Goal: Task Accomplishment & Management: Complete application form

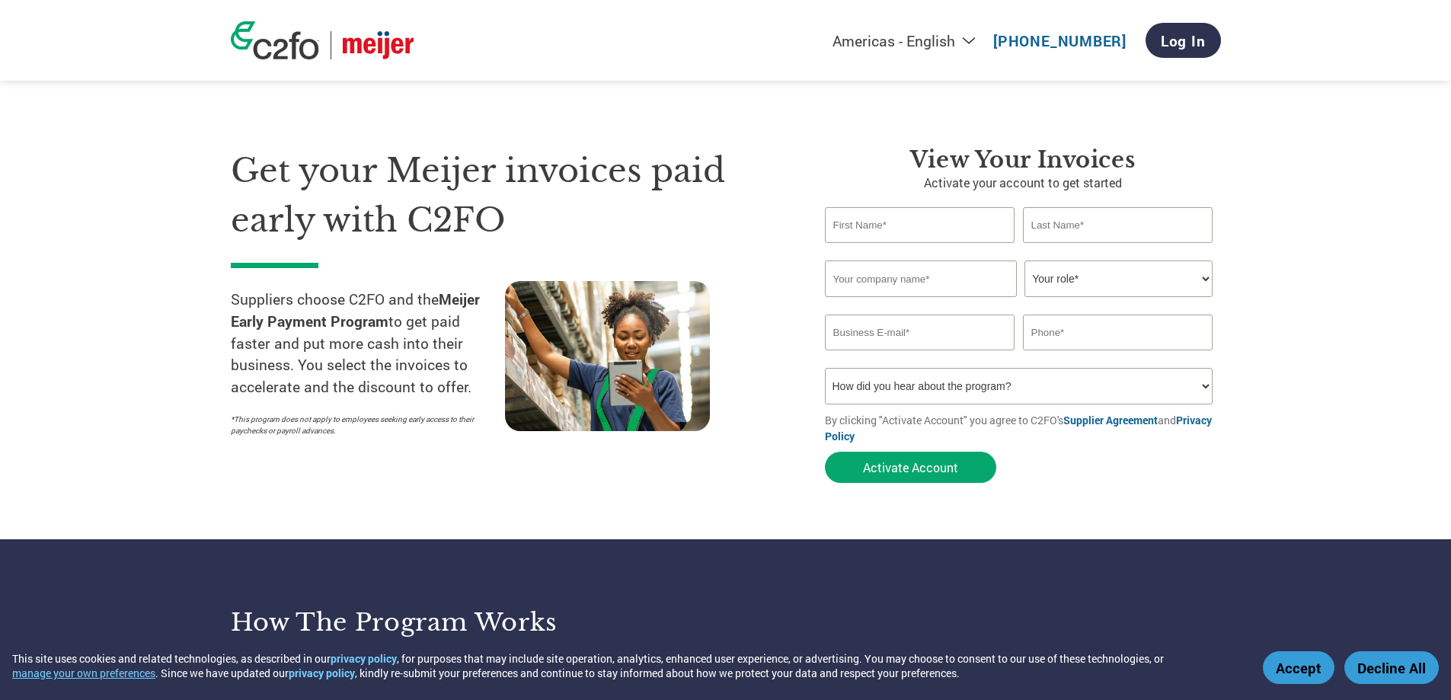
click at [909, 210] on input "text" at bounding box center [920, 225] width 190 height 36
click at [881, 220] on input "text" at bounding box center [920, 225] width 190 height 36
type input "[PERSON_NAME]"
type input "Vander Mill, LLC"
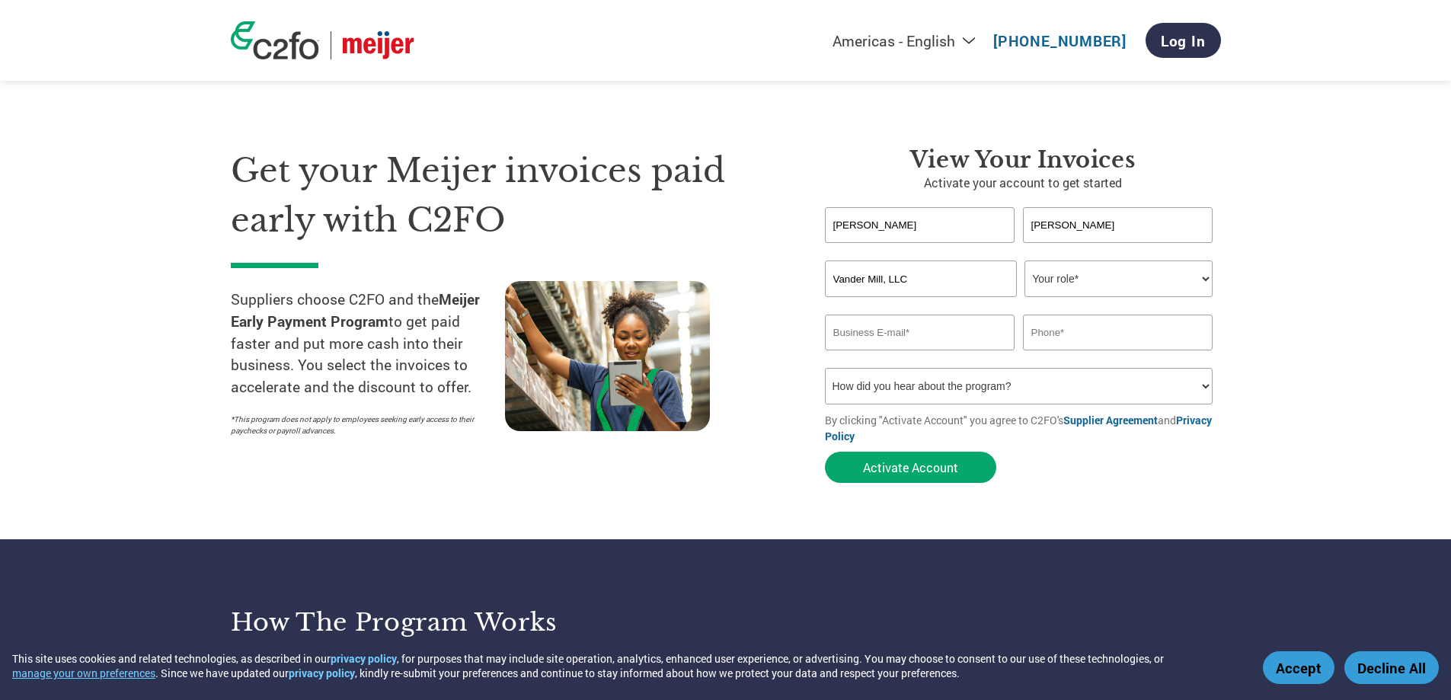
click at [1165, 288] on select "Your role* CFO Controller Credit Manager Finance Director Treasurer CEO Preside…" at bounding box center [1118, 279] width 188 height 37
select select "OWNER_FOUNDER"
click at [1024, 261] on select "Your role* CFO Controller Credit Manager Finance Director Treasurer CEO Preside…" at bounding box center [1118, 279] width 188 height 37
click at [1081, 285] on select "Your role* CFO Controller Credit Manager Finance Director Treasurer CEO Preside…" at bounding box center [1118, 279] width 188 height 37
click at [932, 336] on input "email" at bounding box center [920, 333] width 190 height 36
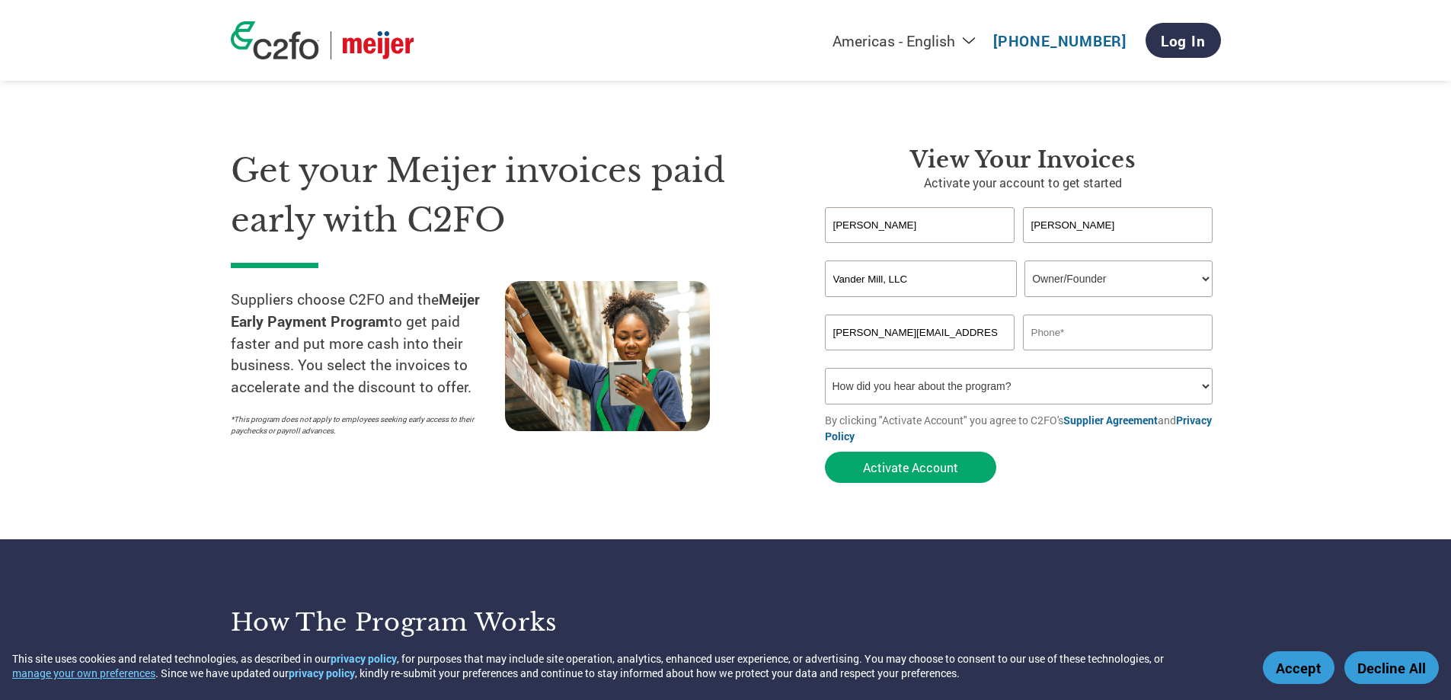
type input "[PERSON_NAME][EMAIL_ADDRESS][DOMAIN_NAME]"
drag, startPoint x: 1059, startPoint y: 331, endPoint x: 1015, endPoint y: 332, distance: 43.4
click at [1011, 331] on div "[PERSON_NAME][EMAIL_ADDRESS][DOMAIN_NAME] 6162598828" at bounding box center [1023, 333] width 396 height 36
type input "6162598828"
click at [929, 383] on select "How did you hear about the program? Received a letter Email Social Media Online…" at bounding box center [1019, 386] width 388 height 37
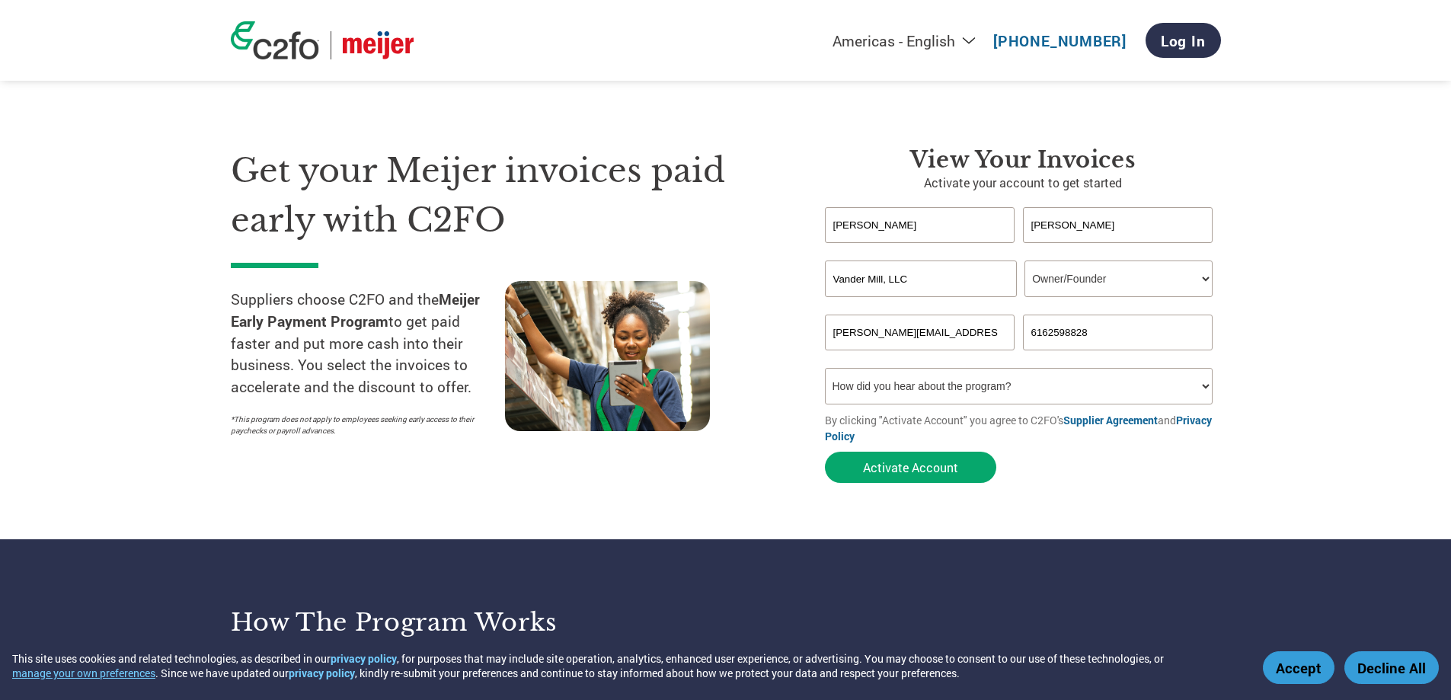
select select "Received a Letter"
click at [825, 368] on select "How did you hear about the program? Received a letter Email Social Media Online…" at bounding box center [1019, 386] width 388 height 37
click at [935, 467] on button "Activate Account" at bounding box center [910, 467] width 171 height 31
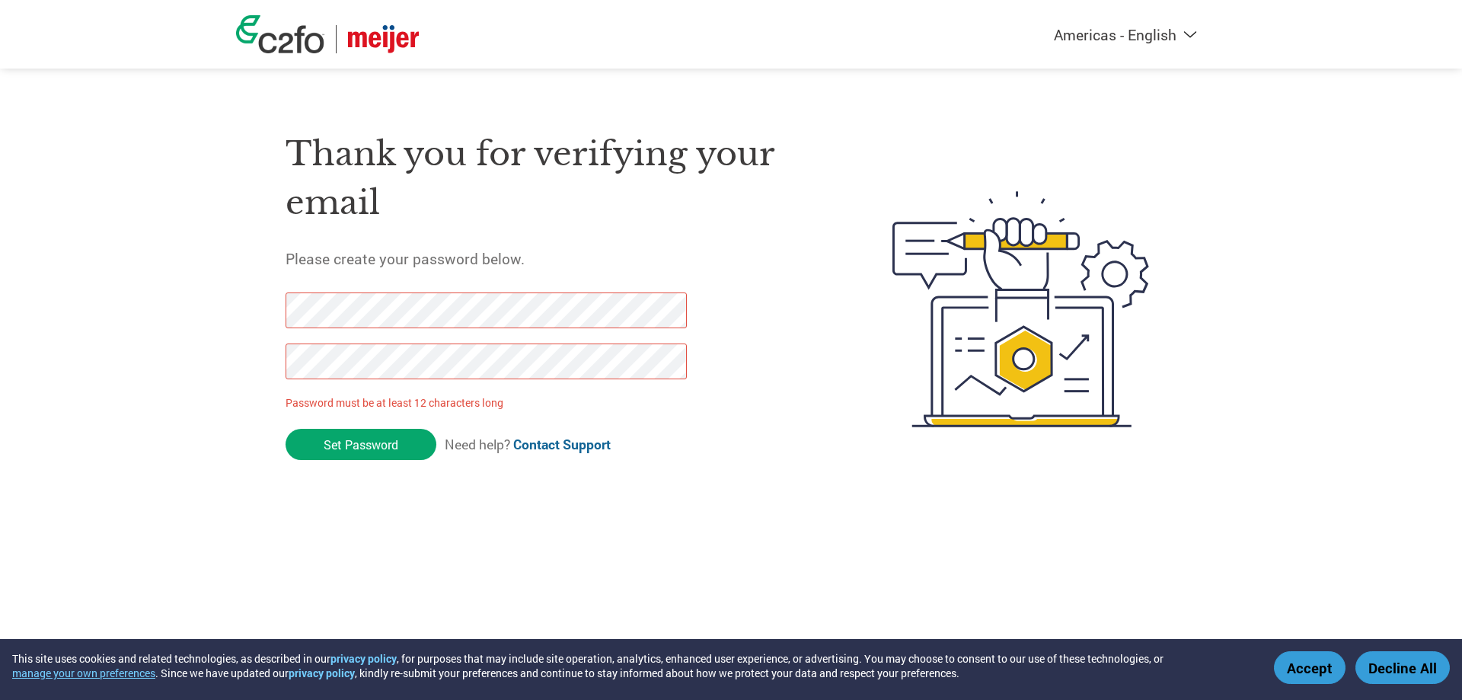
click at [259, 311] on div "Thank you for verifying your email Please create your password below. Password …" at bounding box center [731, 309] width 990 height 404
click at [386, 436] on input "Set Password" at bounding box center [361, 444] width 151 height 31
